Goal: Check status

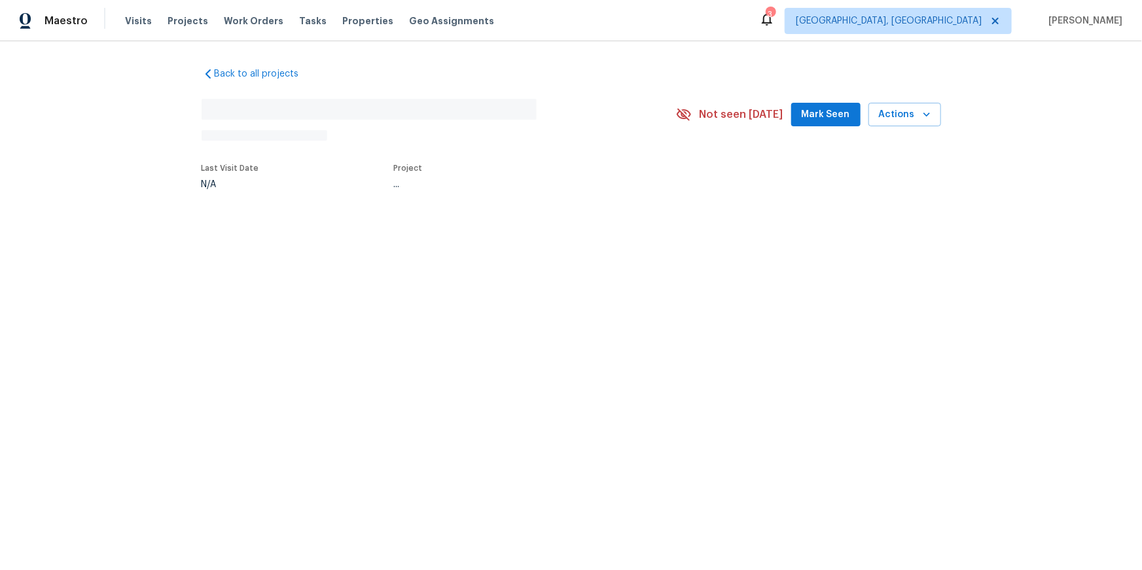
click at [537, 120] on h2 "No address found" at bounding box center [369, 109] width 335 height 21
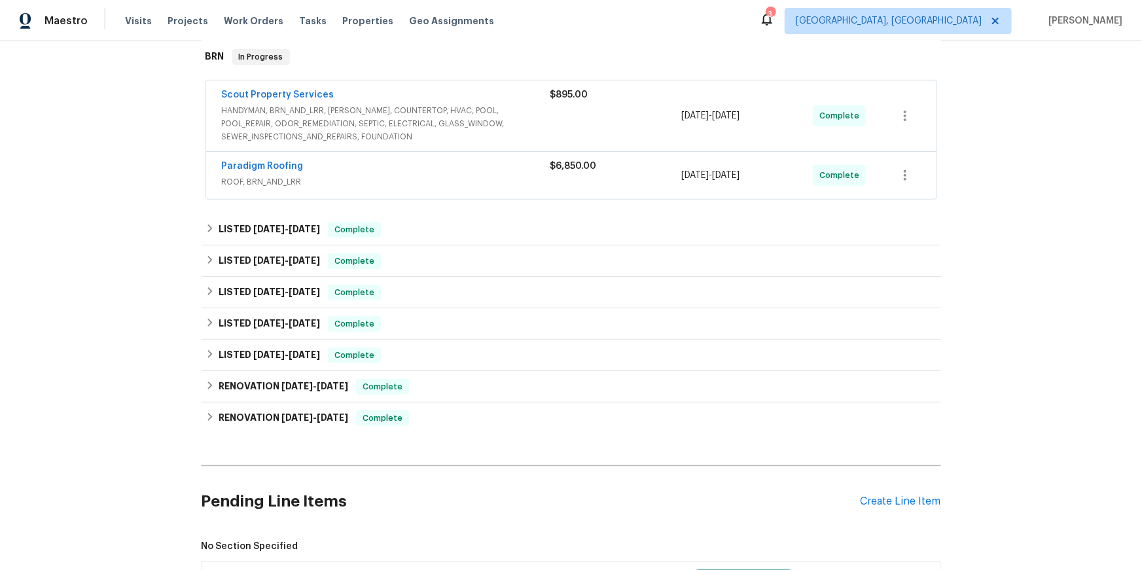
scroll to position [227, 0]
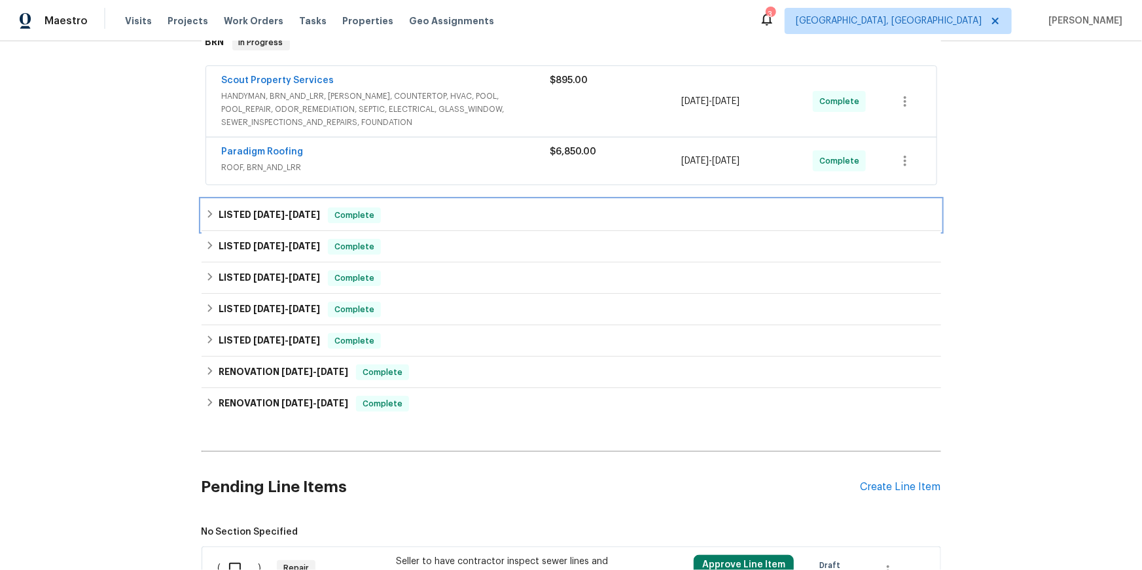
click at [210, 218] on icon at bounding box center [210, 214] width 5 height 8
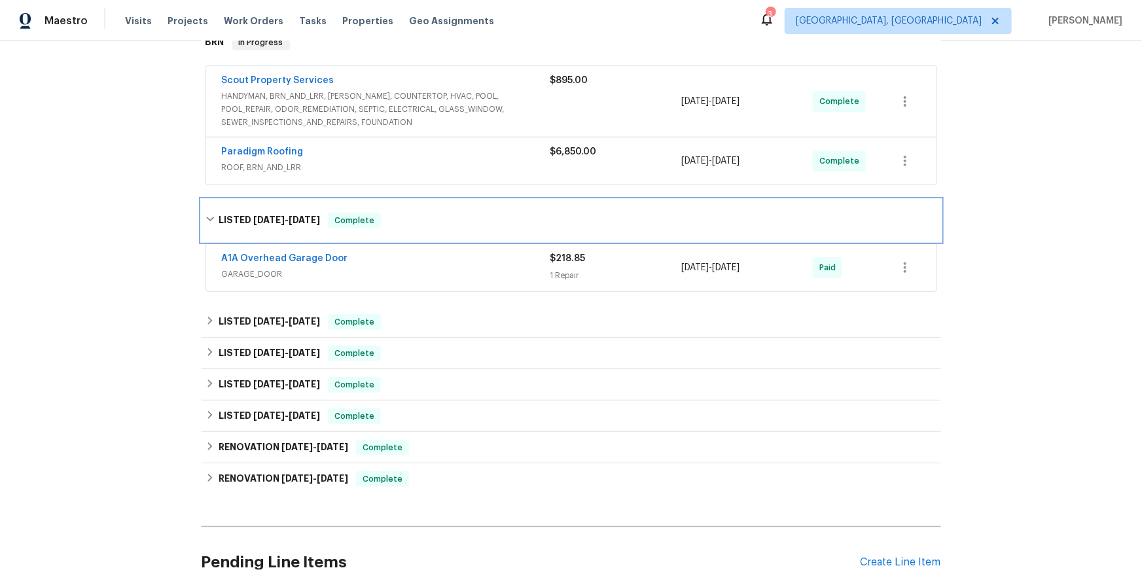
click at [210, 222] on icon at bounding box center [210, 219] width 8 height 5
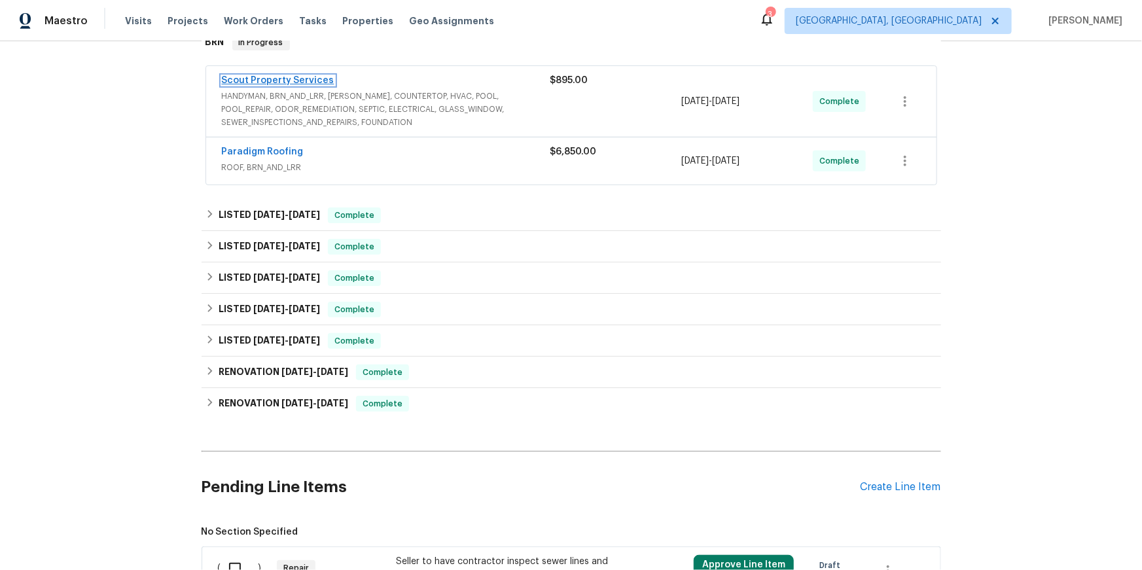
click at [326, 85] on link "Scout Property Services" at bounding box center [278, 80] width 113 height 9
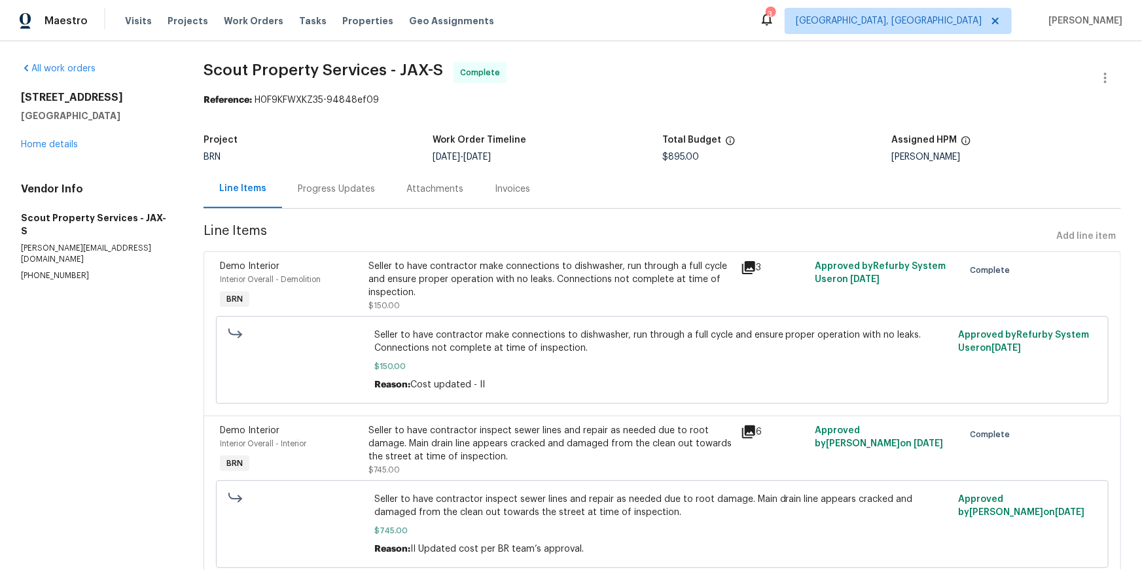
click at [359, 208] on div "Progress Updates" at bounding box center [336, 189] width 109 height 39
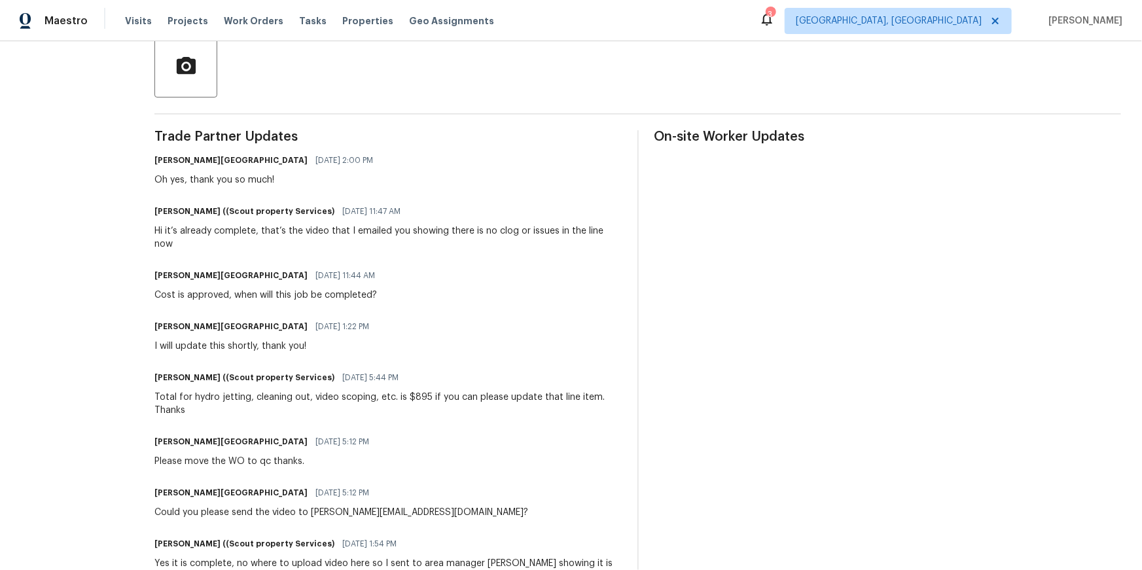
scroll to position [316, 0]
